Goal: Task Accomplishment & Management: Manage account settings

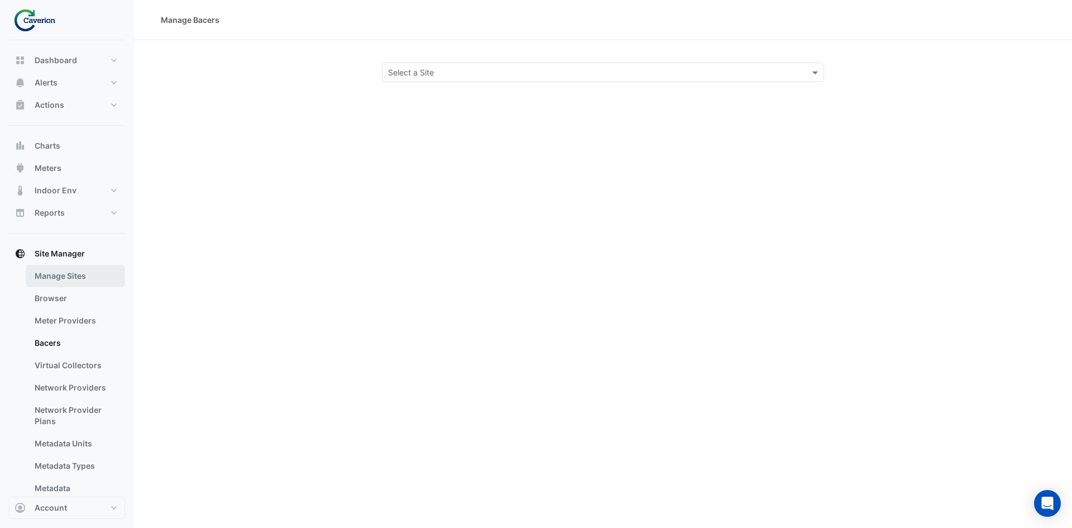
click at [82, 275] on link "Manage Sites" at bounding box center [75, 276] width 99 height 22
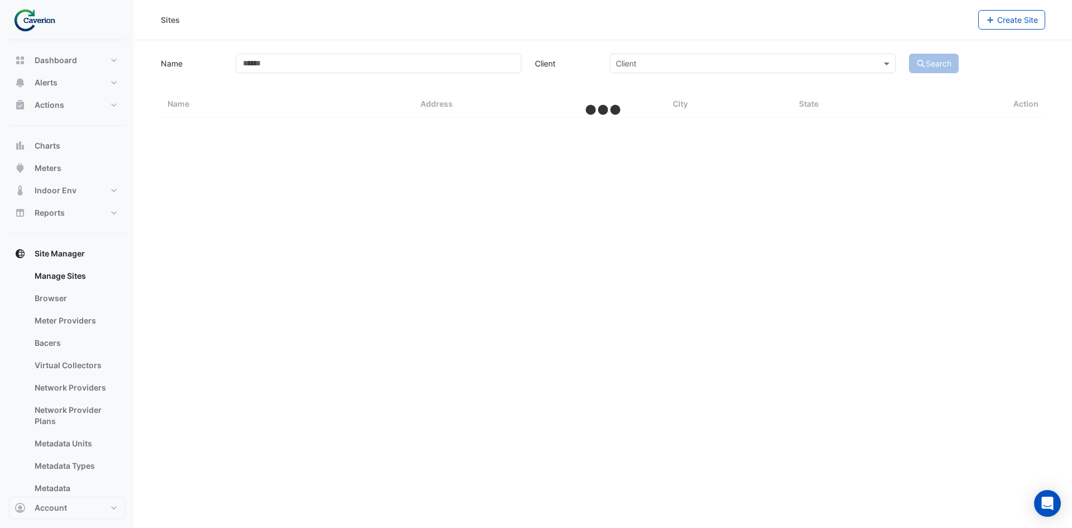
select select "***"
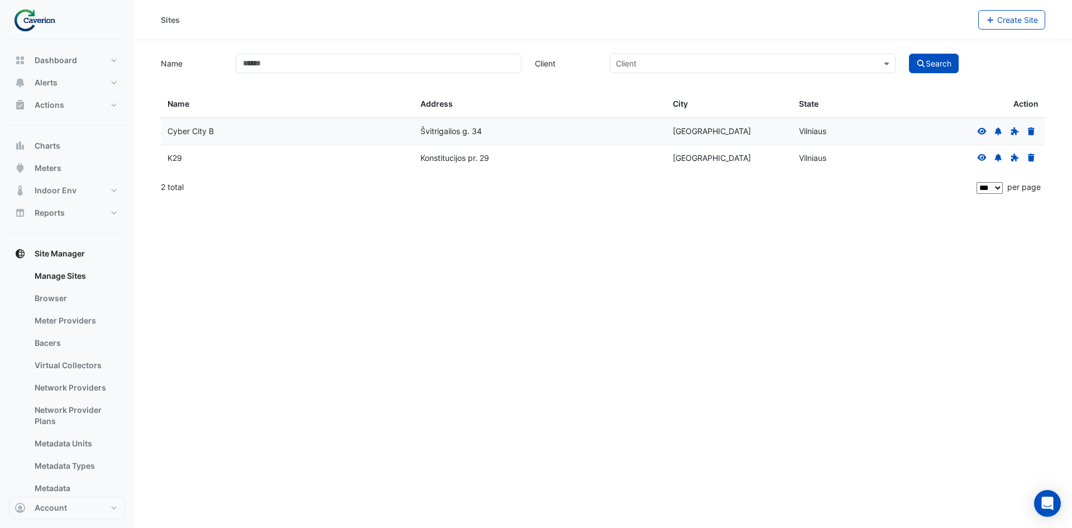
click at [981, 152] on div at bounding box center [1007, 158] width 64 height 13
click at [979, 159] on icon at bounding box center [982, 157] width 9 height 7
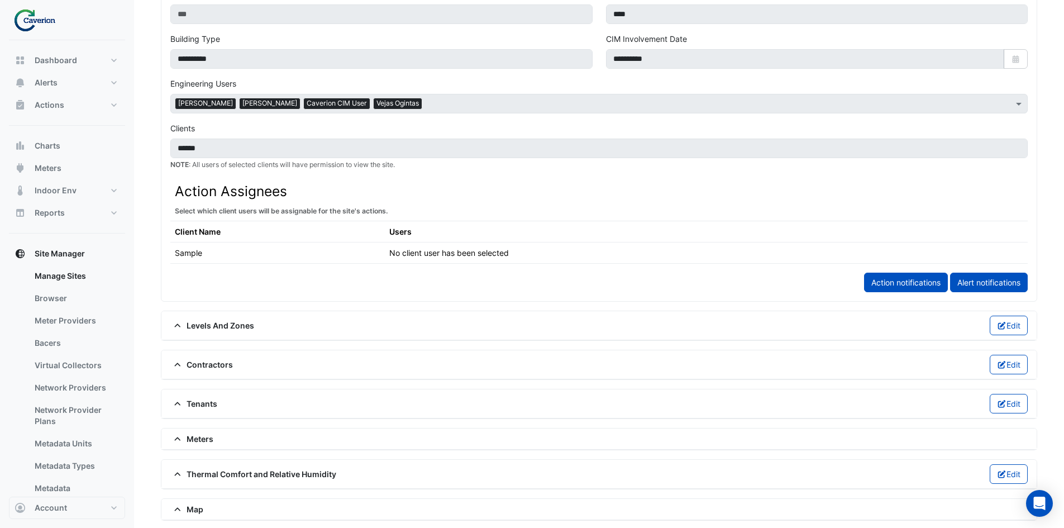
scroll to position [580, 0]
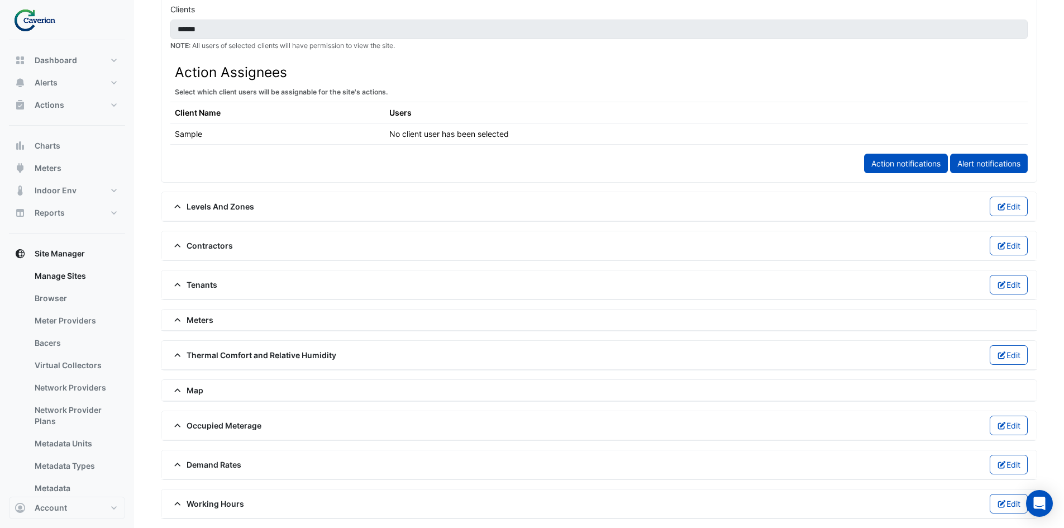
click at [193, 352] on span "Thermal Comfort and Relative Humidity" at bounding box center [253, 355] width 166 height 12
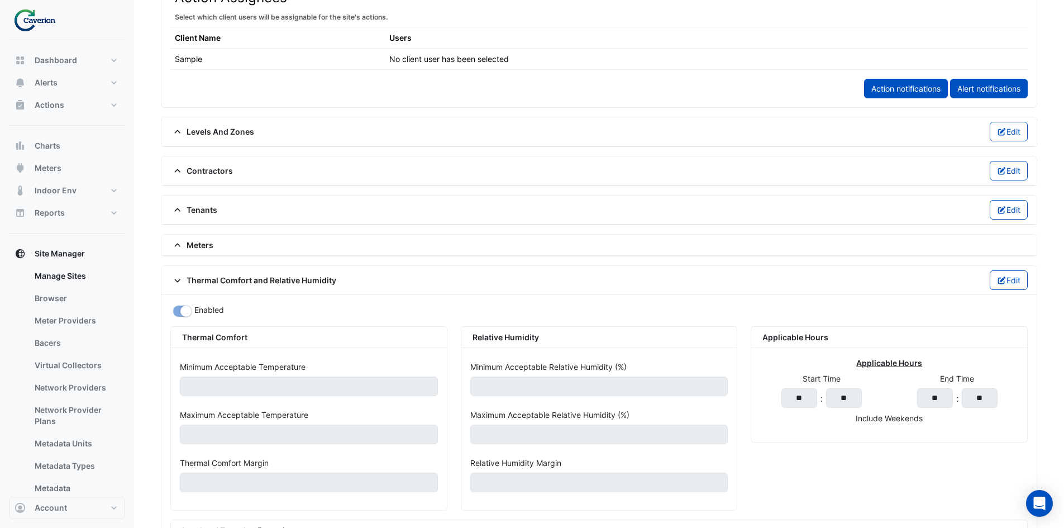
scroll to position [804, 0]
